Goal: Find specific fact: Find specific fact

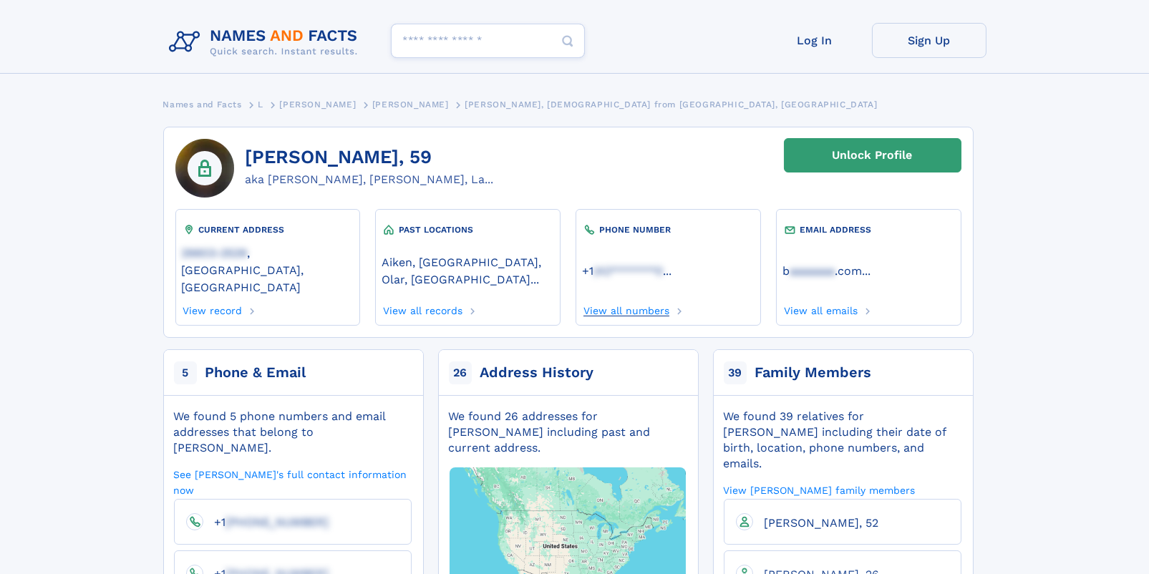
click at [622, 301] on link "View all numbers" at bounding box center [625, 309] width 87 height 16
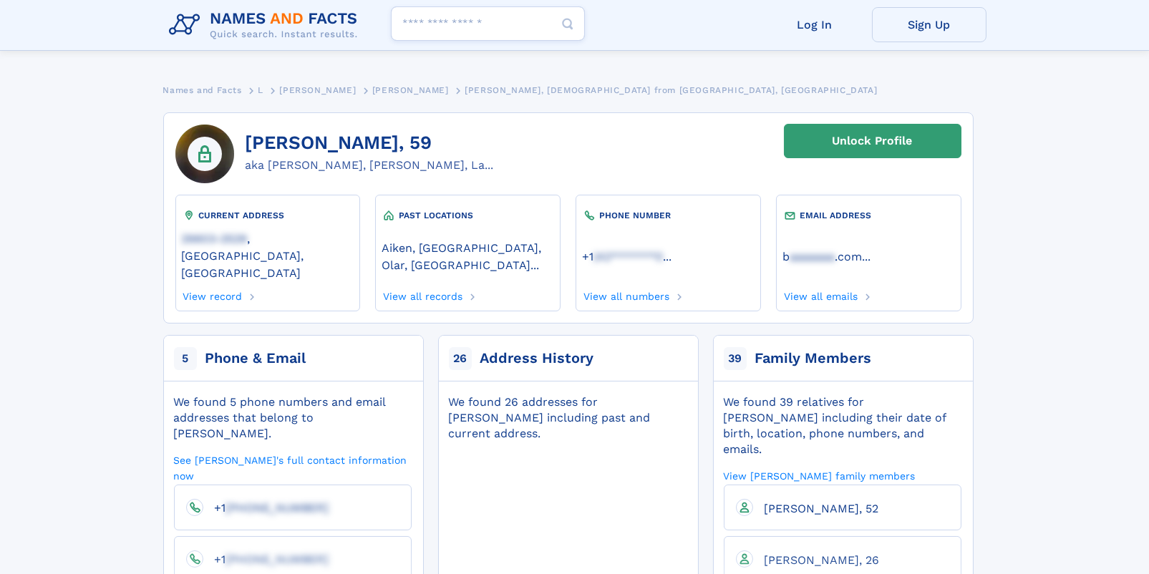
scroll to position [190, 0]
